Goal: Task Accomplishment & Management: Use online tool/utility

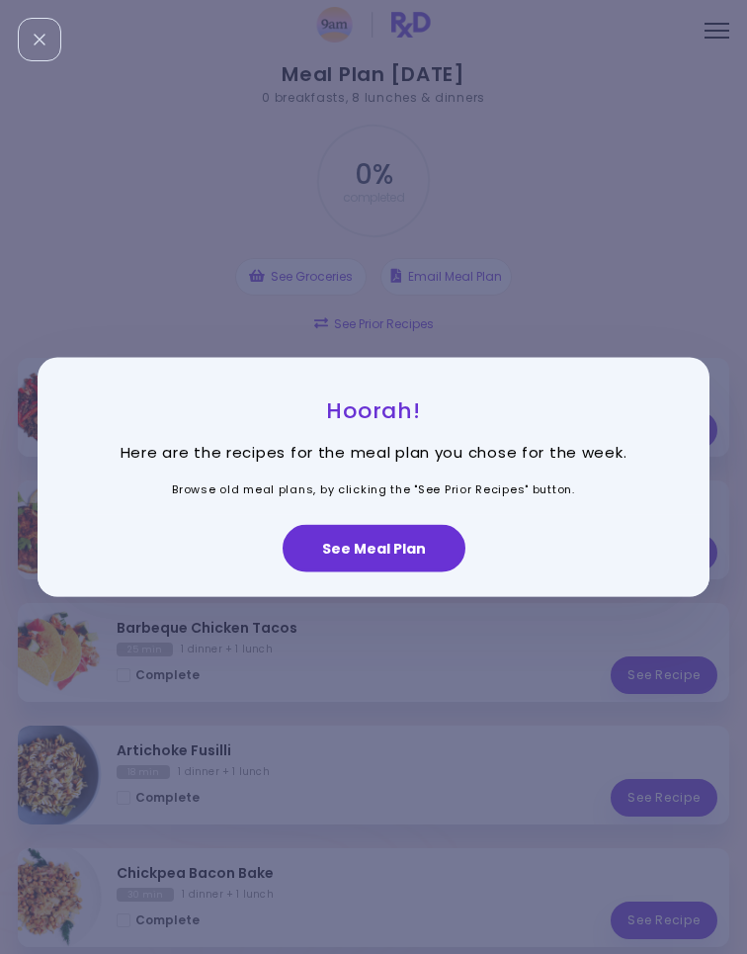
click at [337, 549] on button "See Meal Plan" at bounding box center [374, 548] width 183 height 47
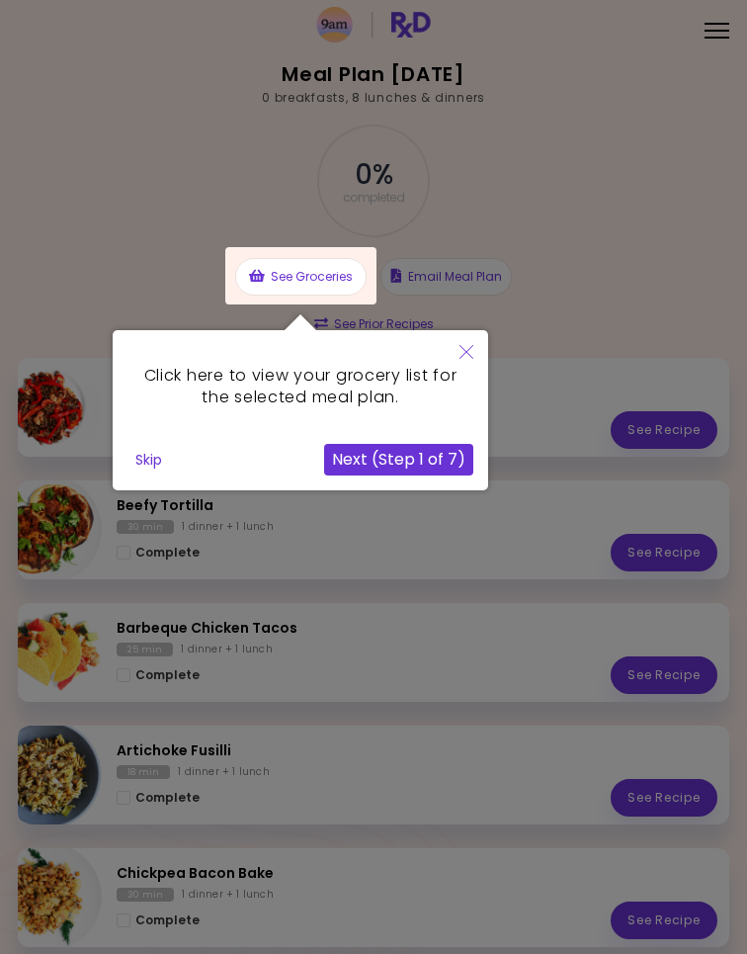
click at [474, 363] on button "Close" at bounding box center [466, 353] width 43 height 46
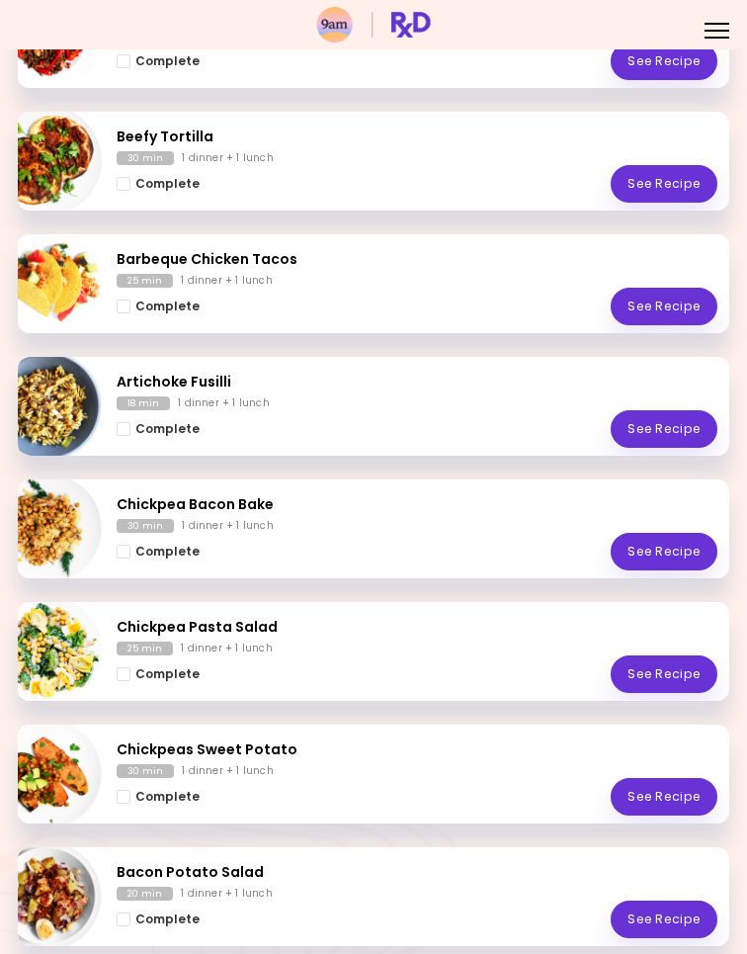
scroll to position [370, 0]
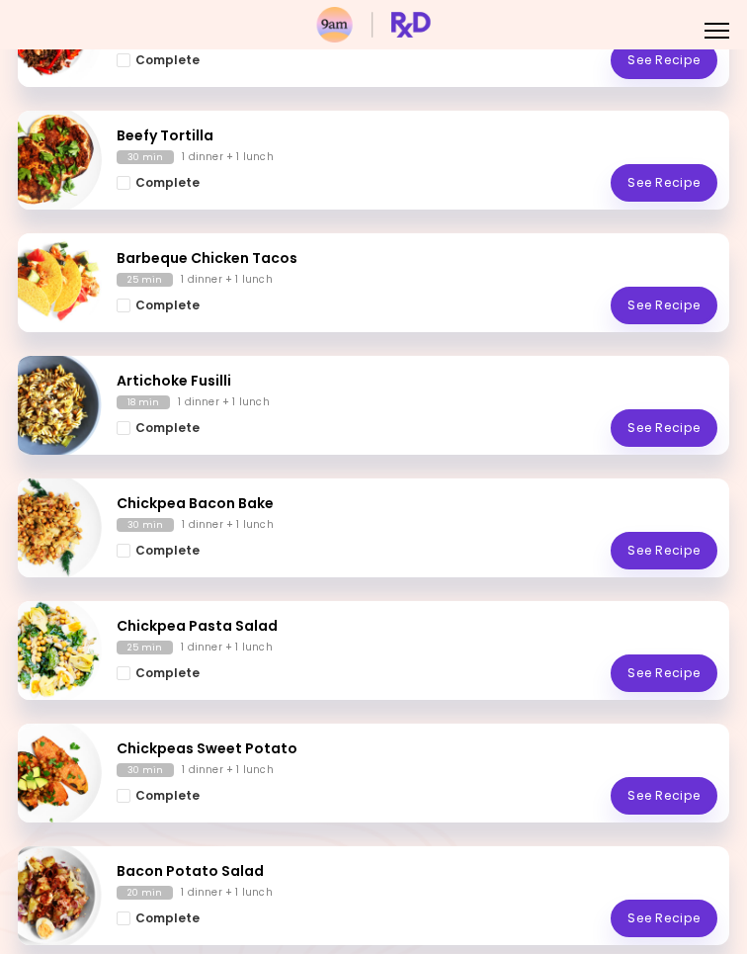
click at [647, 321] on link "See Recipe" at bounding box center [664, 306] width 107 height 38
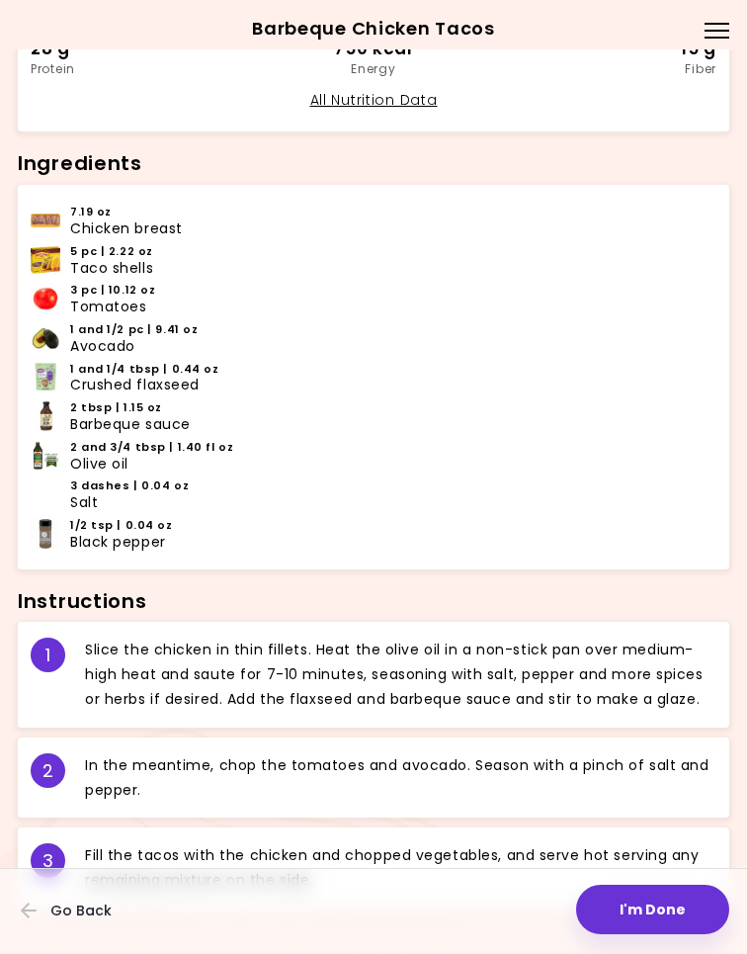
scroll to position [598, 0]
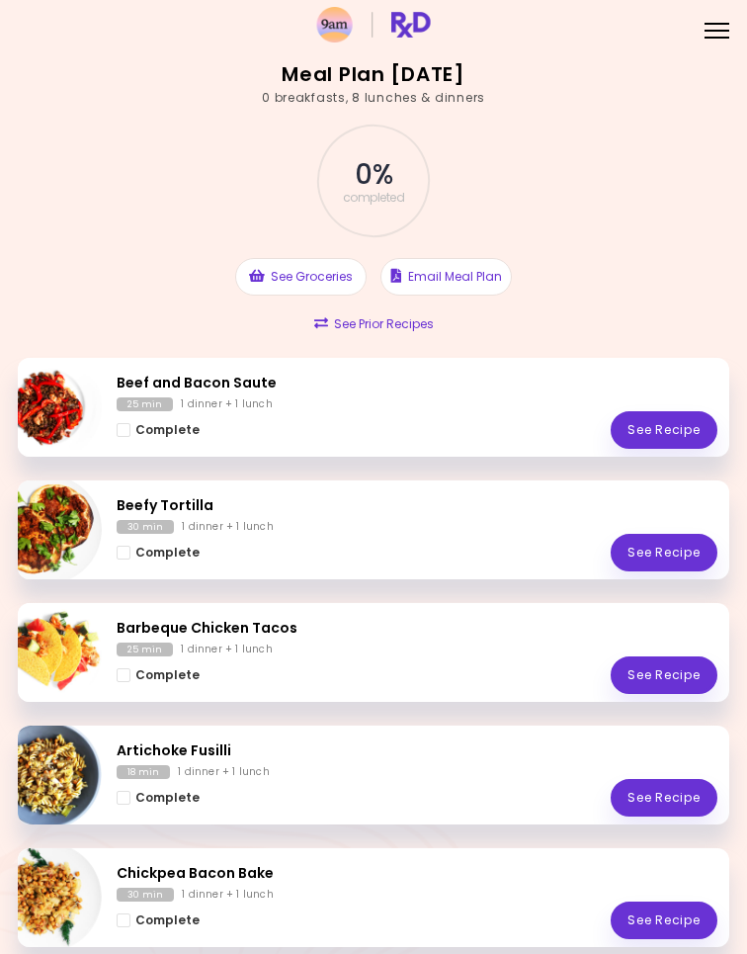
click at [358, 657] on div "Complete See Recipe" at bounding box center [417, 675] width 601 height 38
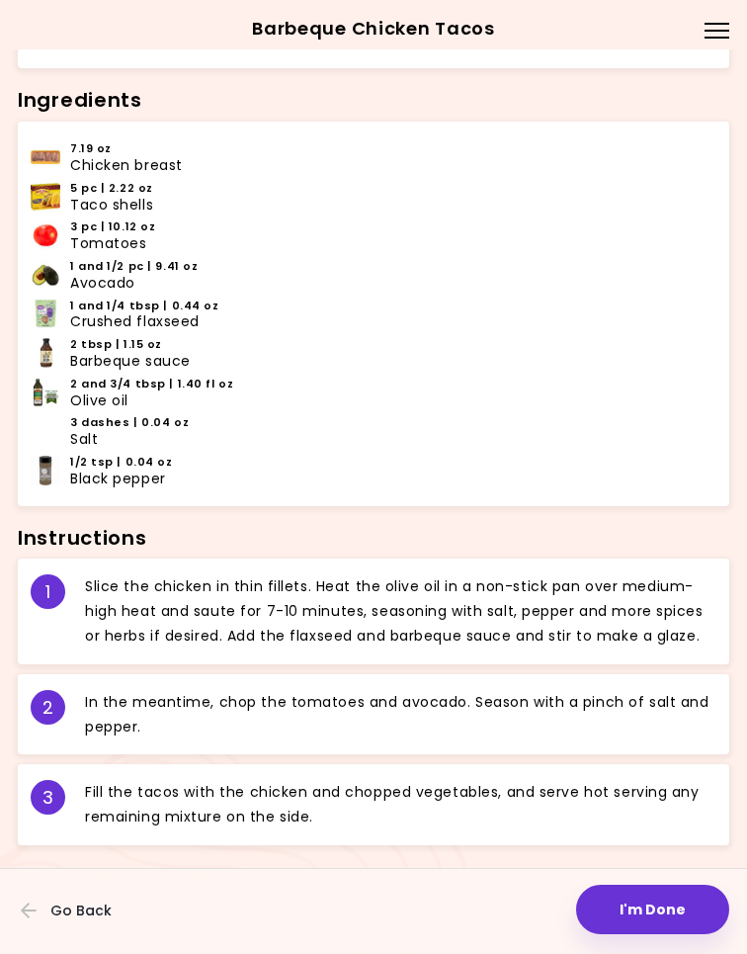
scroll to position [651, 0]
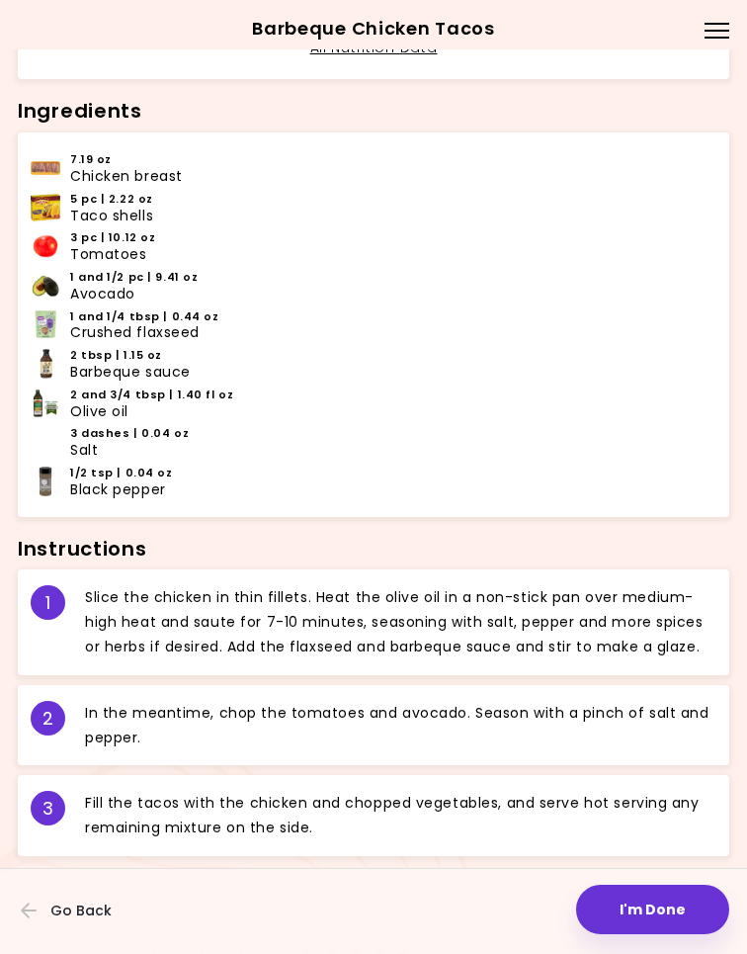
click at [715, 4] on header at bounding box center [373, 24] width 747 height 49
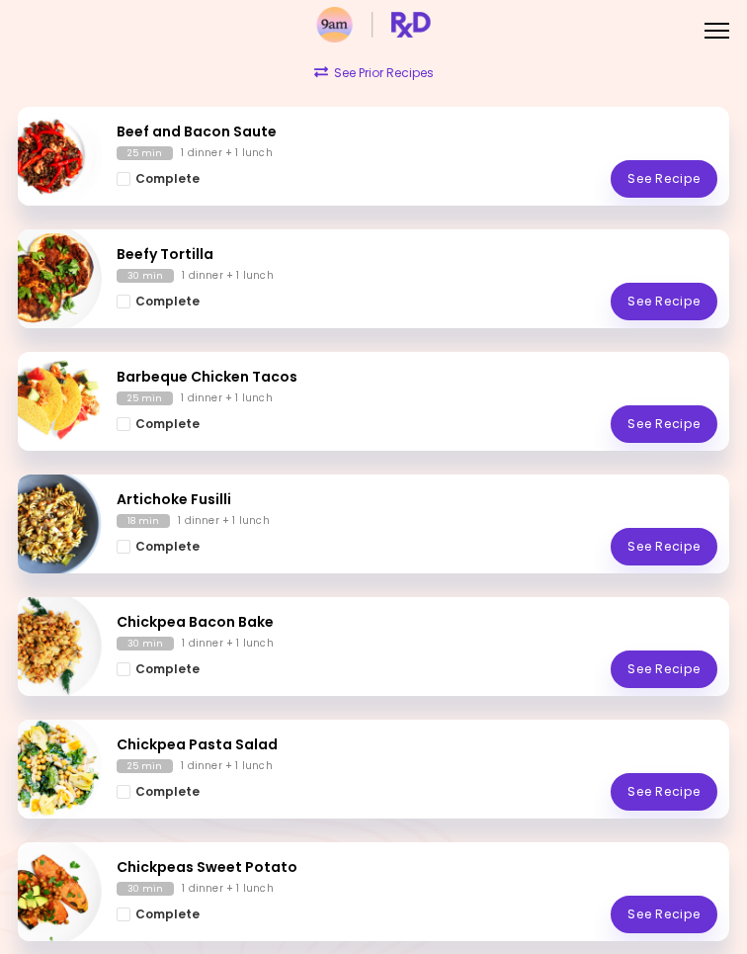
scroll to position [253, 0]
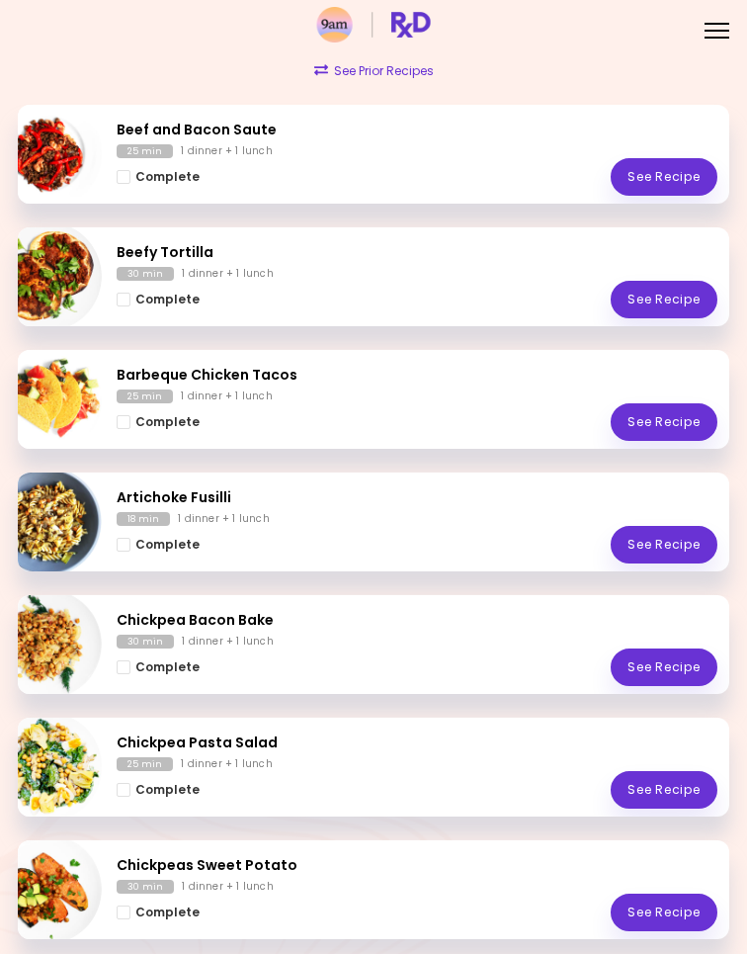
click at [129, 419] on span "Complete - Barbeque Chicken Tacos" at bounding box center [124, 422] width 14 height 14
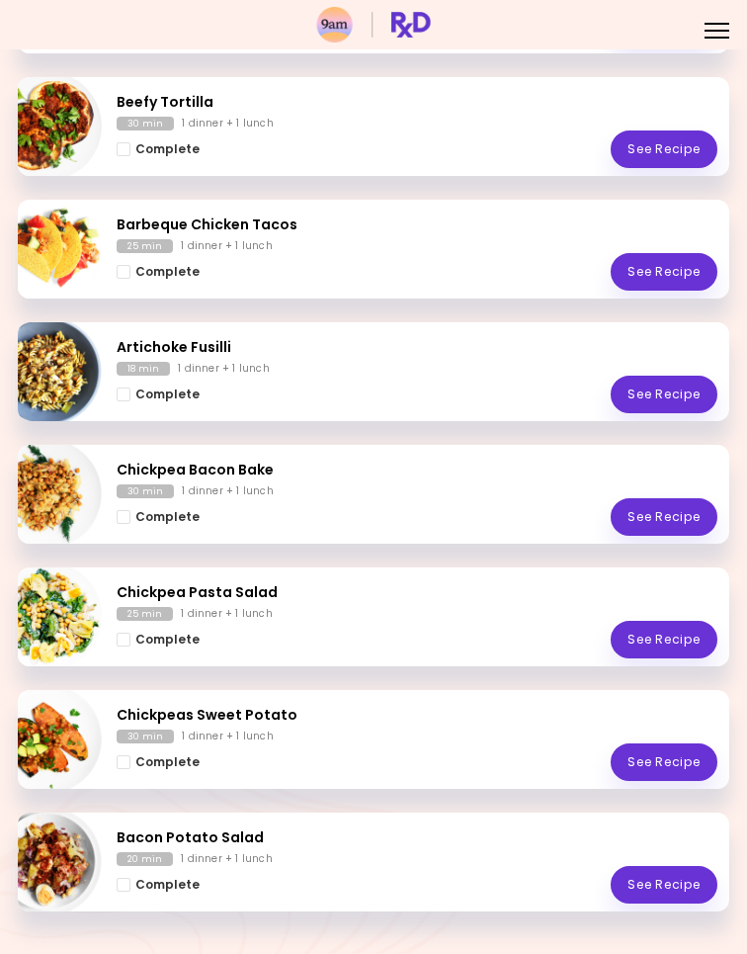
scroll to position [417, 0]
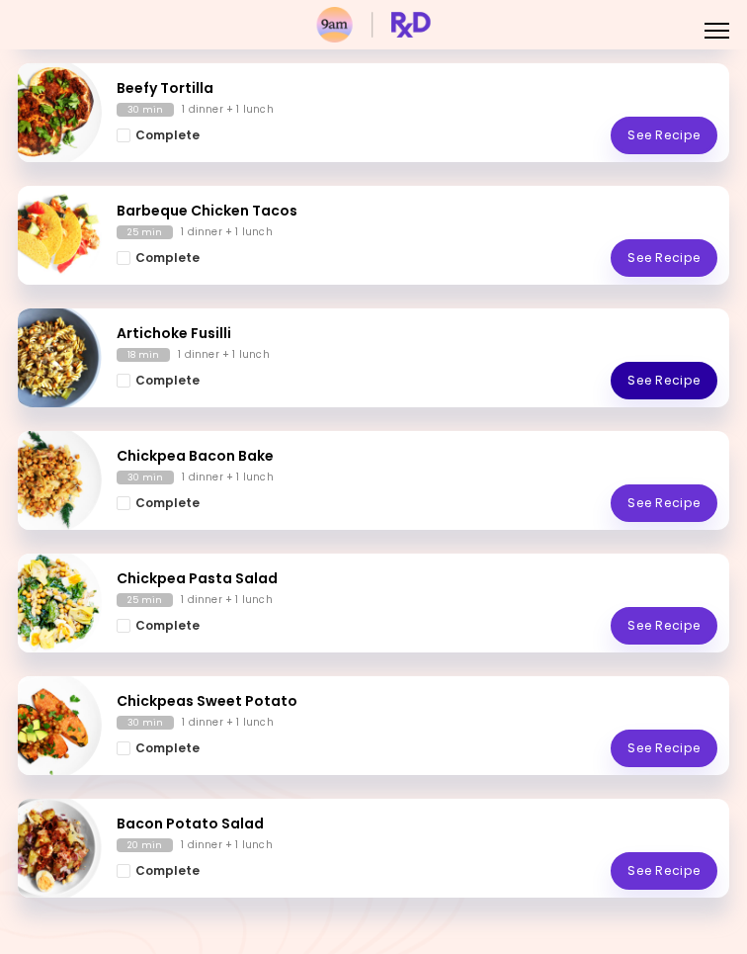
click at [663, 388] on link "See Recipe" at bounding box center [664, 381] width 107 height 38
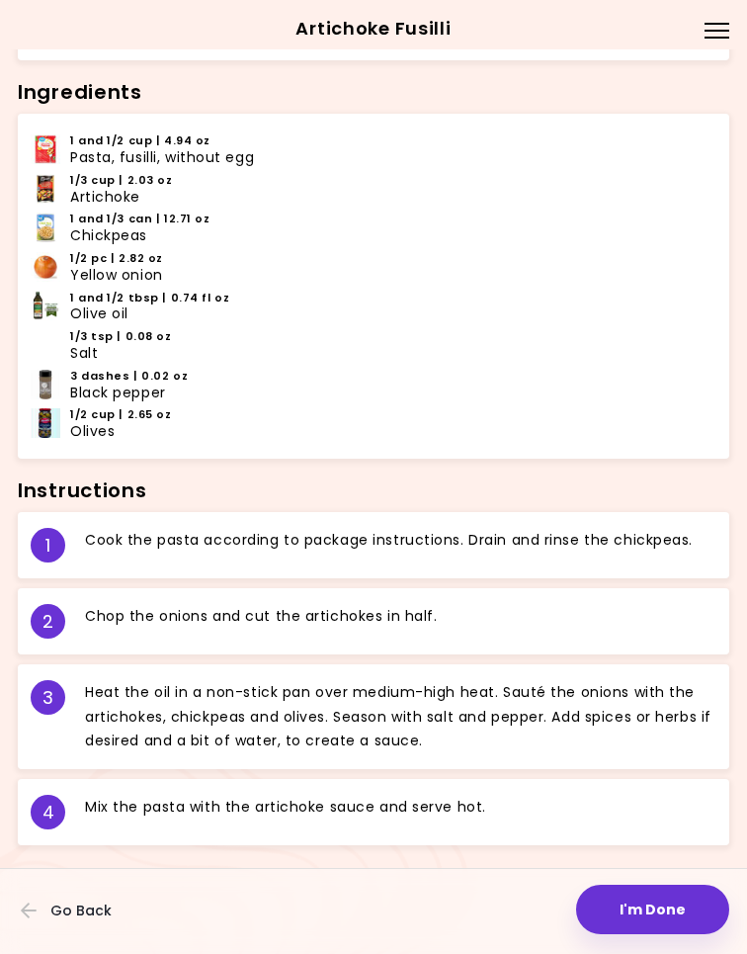
scroll to position [675, 0]
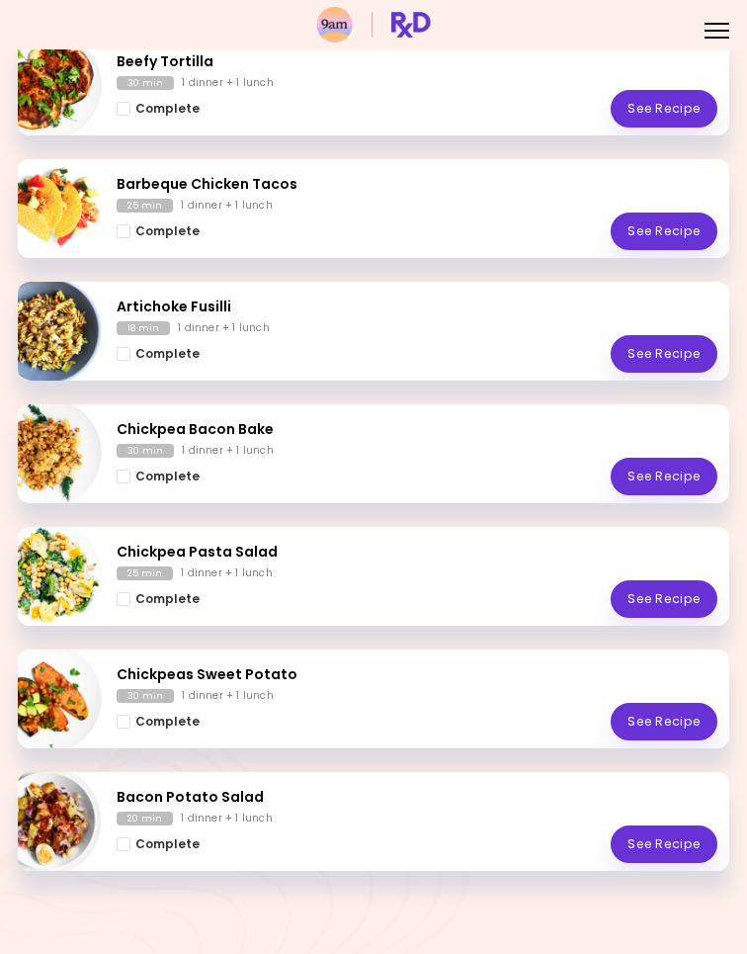
scroll to position [467, 0]
click at [134, 343] on button "Complete" at bounding box center [158, 354] width 83 height 22
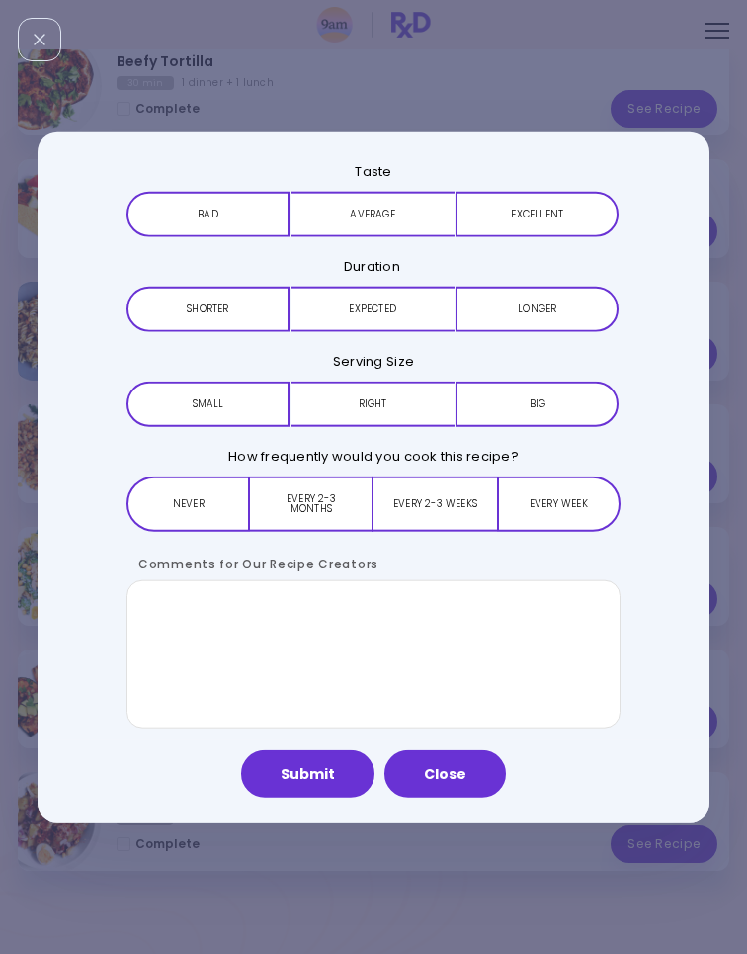
click at [533, 235] on button "Excellent" at bounding box center [537, 213] width 163 height 45
click at [366, 306] on button "Expected" at bounding box center [373, 309] width 163 height 45
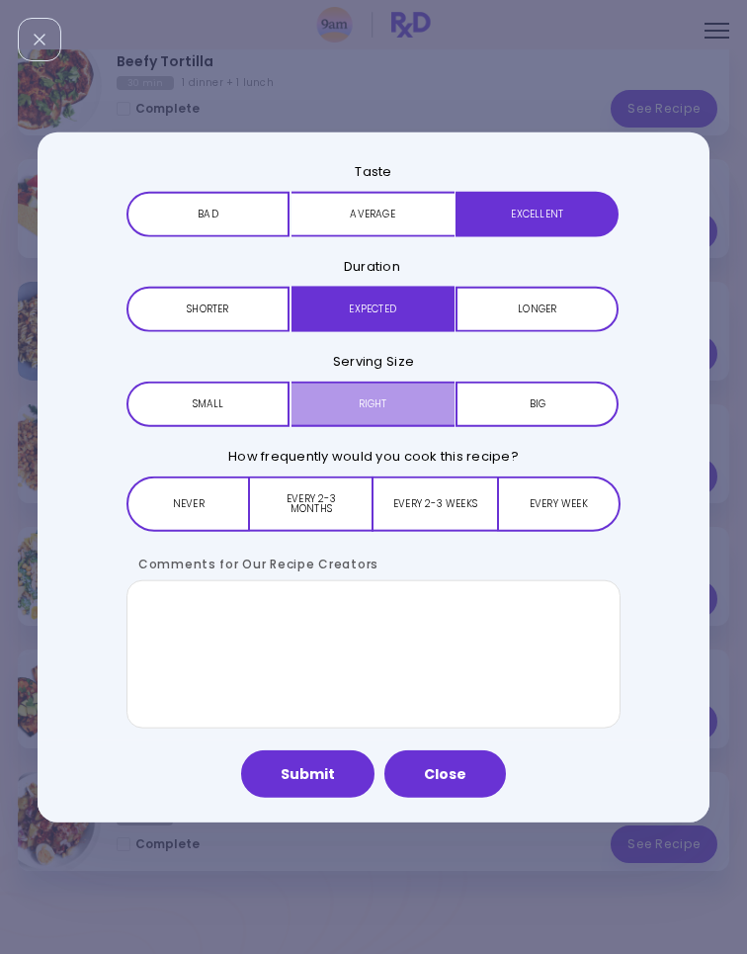
click at [345, 418] on button "Right" at bounding box center [373, 403] width 163 height 45
click at [550, 519] on button "Every week" at bounding box center [559, 503] width 124 height 55
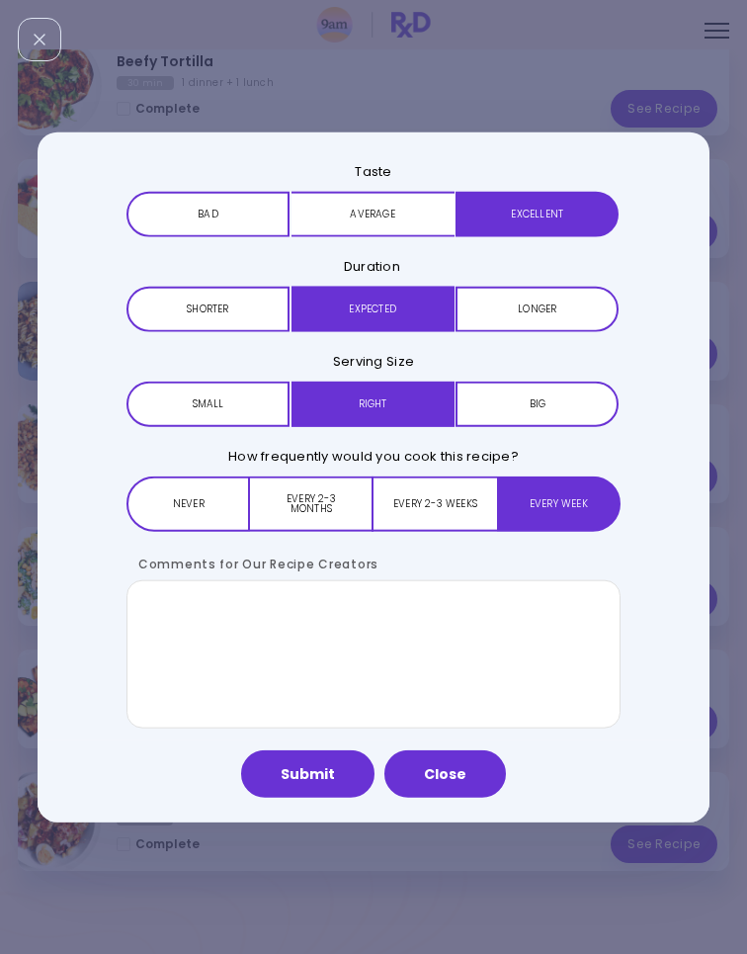
click at [298, 795] on button "Submit" at bounding box center [307, 773] width 133 height 47
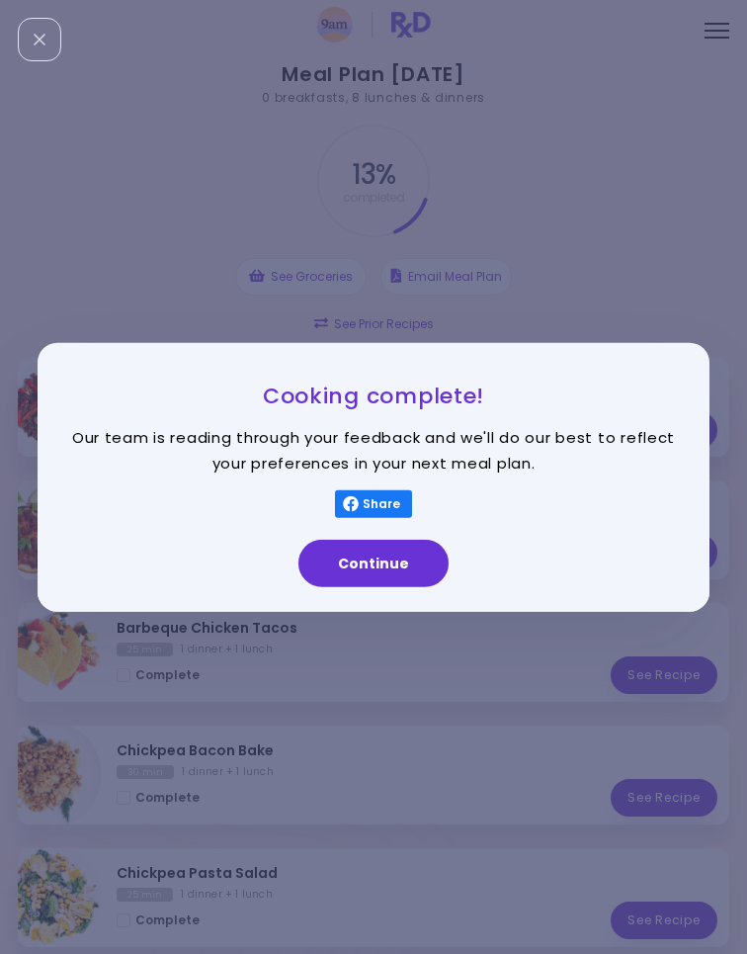
click at [352, 576] on button "Continue" at bounding box center [373, 563] width 150 height 47
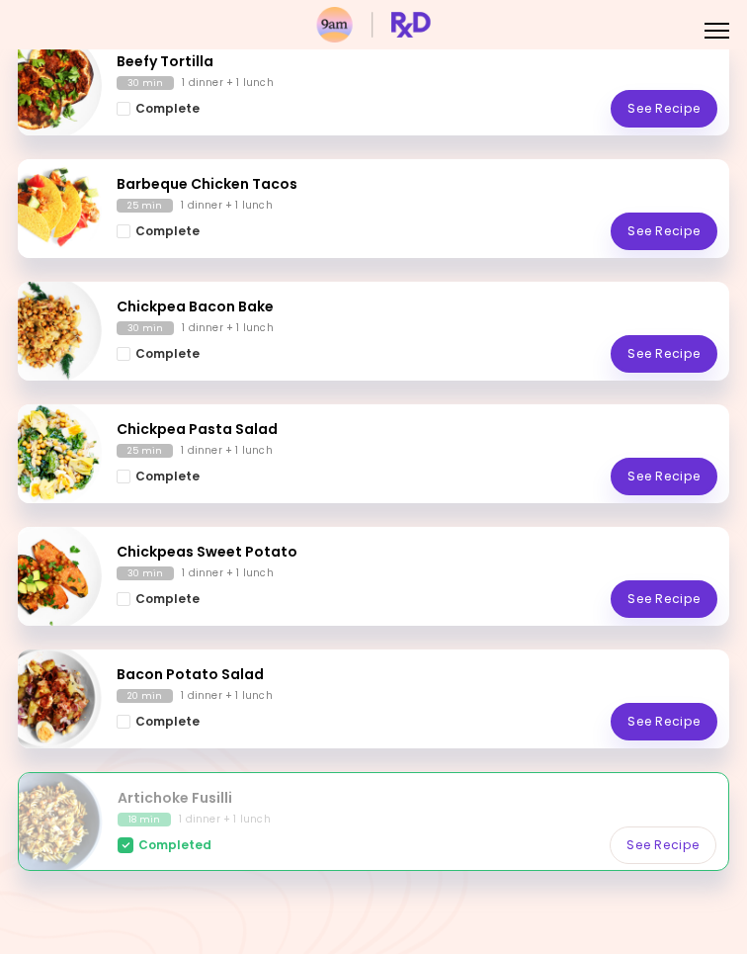
scroll to position [467, 0]
click at [327, 566] on div "30 min 1 dinner + 1 lunch" at bounding box center [417, 573] width 601 height 14
